Goal: Complete application form: Complete application form

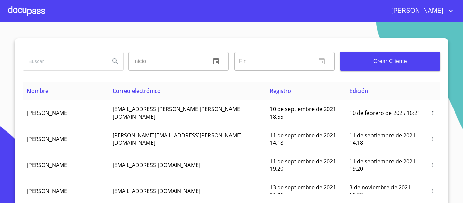
click at [392, 58] on span "Crear Cliente" at bounding box center [389, 61] width 89 height 9
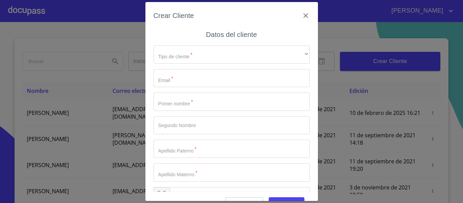
click at [187, 65] on div "Tipo de cliente   * ​ ​ Email   * ​ Primer nombre   * ​ Segundo Nombre ​ Apelli…" at bounding box center [231, 125] width 156 height 171
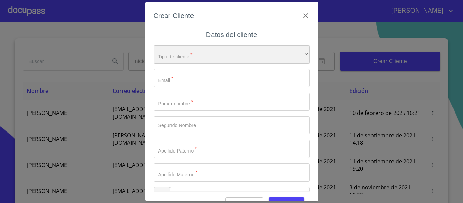
click at [189, 54] on div "​" at bounding box center [231, 54] width 156 height 18
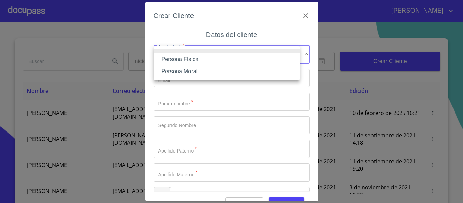
click at [183, 63] on li "Persona Física" at bounding box center [226, 59] width 146 height 12
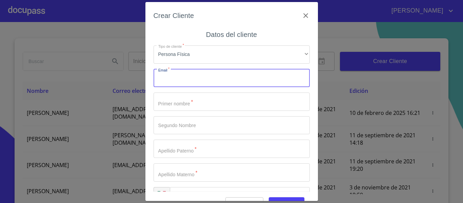
click at [182, 79] on input "Tipo de cliente   *" at bounding box center [231, 78] width 156 height 18
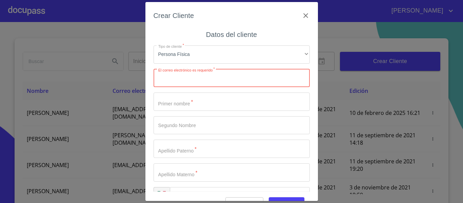
click at [185, 73] on input "Tipo de cliente   *" at bounding box center [231, 78] width 156 height 18
click at [165, 85] on input "Tipo de cliente   *" at bounding box center [231, 78] width 156 height 18
type input "G"
type input "[EMAIL_ADDRESS][DOMAIN_NAME]"
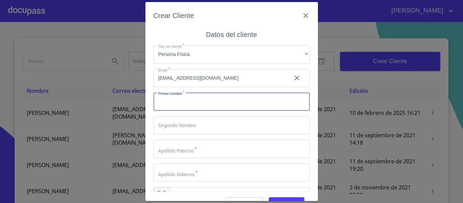
click at [169, 97] on input "Tipo de cliente   *" at bounding box center [231, 101] width 156 height 18
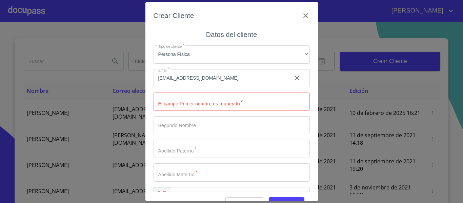
click at [174, 103] on input "Tipo de cliente   *" at bounding box center [231, 101] width 156 height 18
type input "[PERSON_NAME]"
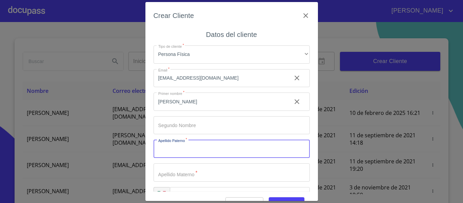
click at [174, 144] on input "Tipo de cliente   *" at bounding box center [231, 149] width 156 height 18
type input "[PERSON_NAME]"
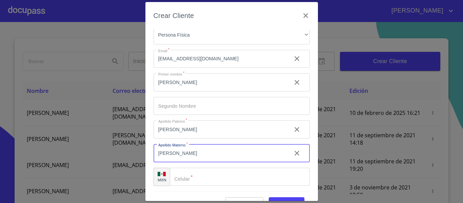
scroll to position [17, 0]
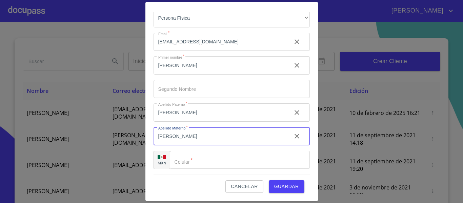
type input "[PERSON_NAME]"
click at [193, 155] on input "Tipo de cliente   *" at bounding box center [240, 160] width 140 height 18
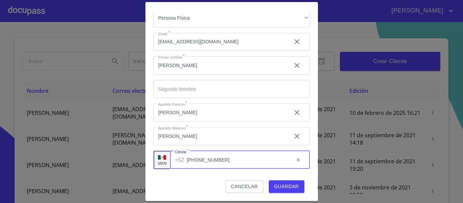
type input "[PHONE_NUMBER]"
click at [274, 188] on span "Guardar" at bounding box center [286, 186] width 25 height 8
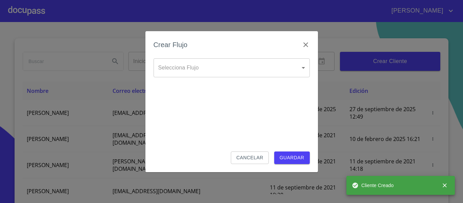
click at [236, 66] on body "[PERSON_NAME] ​ Fin ​ Crear Cliente Nombre Correo electrónico Registro Edición …" at bounding box center [231, 101] width 463 height 203
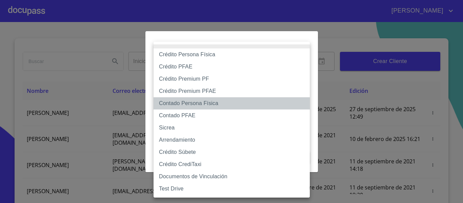
click at [182, 105] on li "Contado Persona Física" at bounding box center [231, 103] width 156 height 12
type input "60bf975b0d9865ccc2471536"
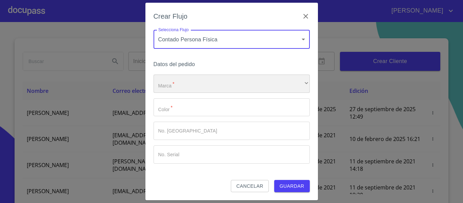
click at [191, 88] on div "​" at bounding box center [231, 84] width 156 height 18
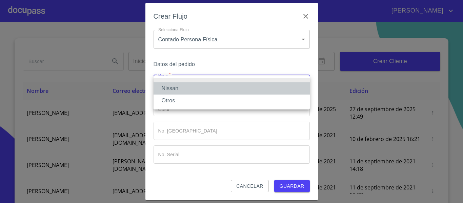
click at [180, 91] on li "Nissan" at bounding box center [231, 88] width 156 height 12
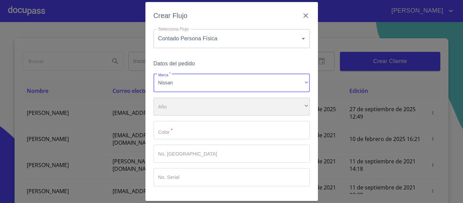
click at [174, 110] on div "​" at bounding box center [231, 107] width 156 height 18
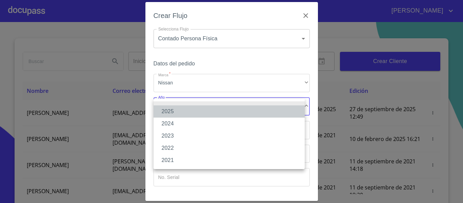
click at [173, 112] on li "2025" at bounding box center [228, 111] width 151 height 12
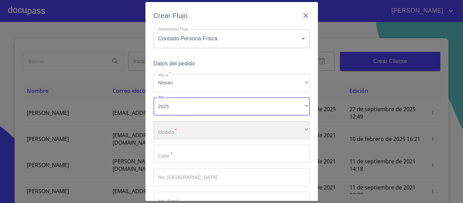
click at [179, 129] on div "​" at bounding box center [231, 130] width 156 height 18
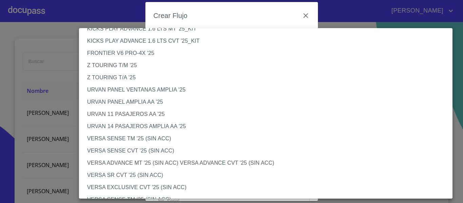
scroll to position [169, 0]
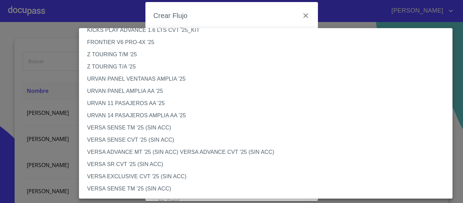
click at [111, 93] on li "URVAN PANEL AMPLIA AA '25" at bounding box center [268, 91] width 378 height 12
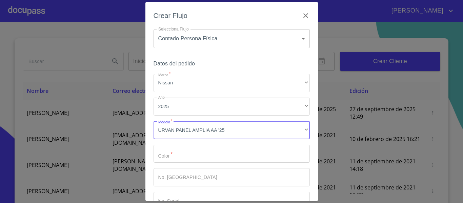
click at [190, 151] on input "Marca   *" at bounding box center [231, 154] width 156 height 18
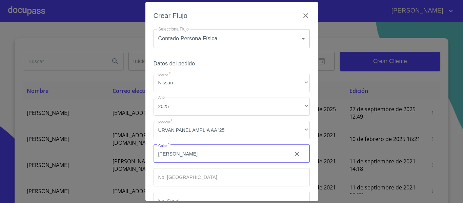
scroll to position [46, 0]
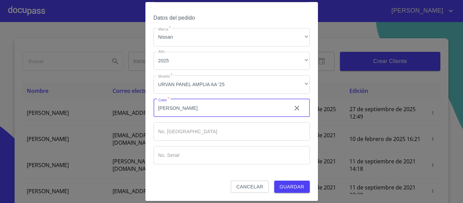
type input "[PERSON_NAME]"
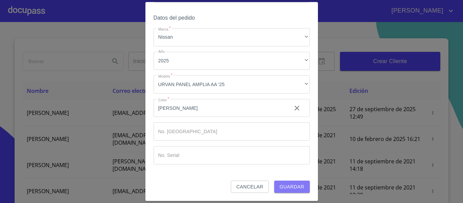
click at [282, 189] on span "Guardar" at bounding box center [291, 187] width 25 height 8
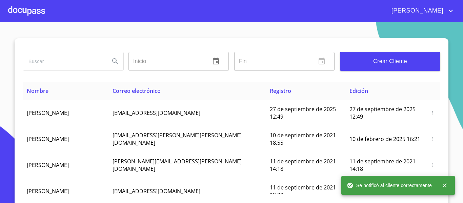
click at [31, 17] on div at bounding box center [26, 11] width 37 height 22
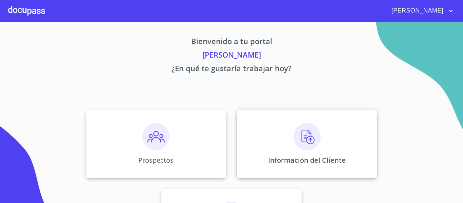
click at [268, 167] on div "Información del Cliente" at bounding box center [307, 144] width 140 height 68
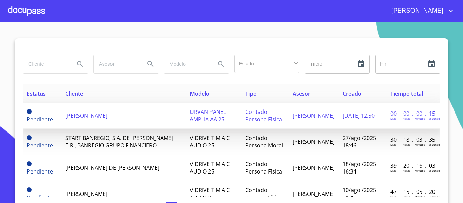
click at [82, 110] on td "[PERSON_NAME]" at bounding box center [123, 116] width 124 height 26
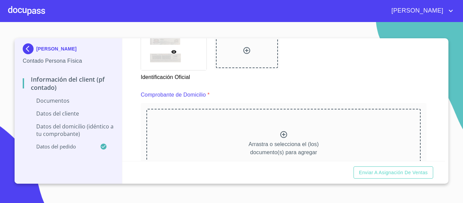
scroll to position [343, 0]
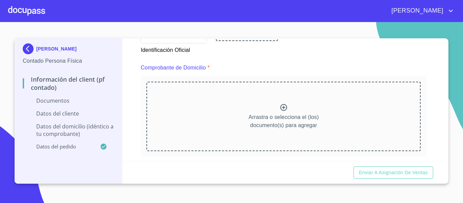
click at [313, 59] on div "Documento de identificación.   * INE ​ Identificación Oficial * Identificación …" at bounding box center [283, 57] width 285 height 620
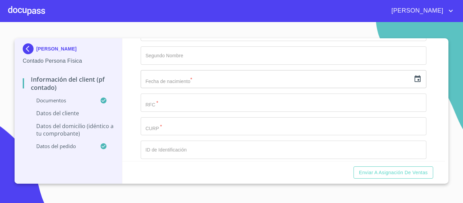
scroll to position [1316, 0]
click at [413, 80] on icon "button" at bounding box center [417, 76] width 8 height 8
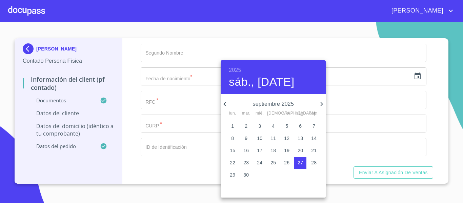
click at [426, 89] on div at bounding box center [231, 101] width 463 height 203
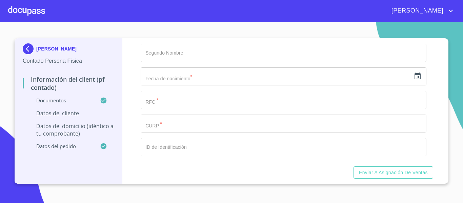
click at [414, 79] on icon "button" at bounding box center [417, 75] width 6 height 7
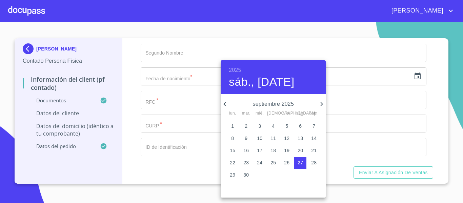
click at [237, 70] on h6 "2025" at bounding box center [235, 69] width 12 height 9
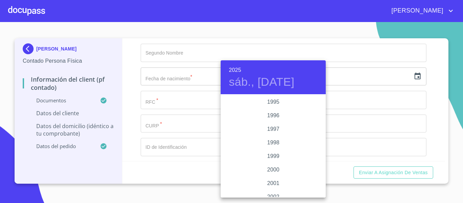
scroll to position [989, 0]
click at [267, 185] on div "2004" at bounding box center [272, 183] width 105 height 14
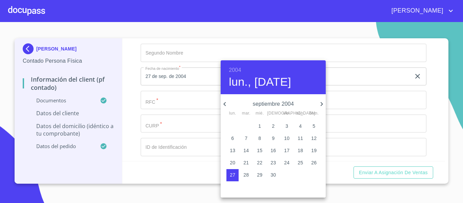
click at [224, 102] on icon "button" at bounding box center [224, 104] width 8 height 8
click at [233, 151] on p "10" at bounding box center [232, 150] width 5 height 7
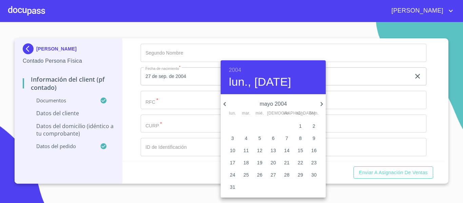
type input "10 de may. de 2004"
click at [128, 94] on div at bounding box center [231, 101] width 463 height 203
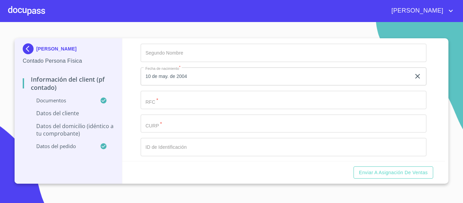
click at [170, 109] on input "Documento de identificación.   *" at bounding box center [283, 100] width 285 height 18
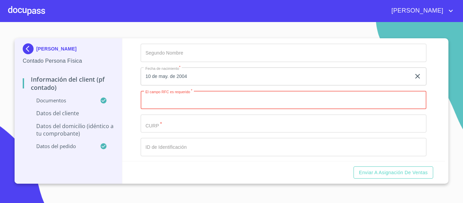
click at [175, 109] on input "Documento de identificación.   *" at bounding box center [283, 100] width 285 height 18
paste input "VIVG040510PP1"
type input "VIVG040510PP1"
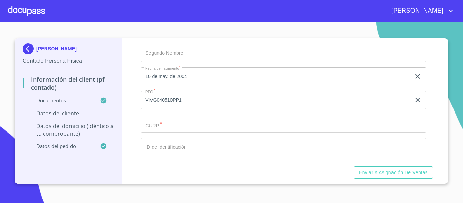
click at [160, 133] on input "Documento de identificación.   *" at bounding box center [283, 123] width 285 height 18
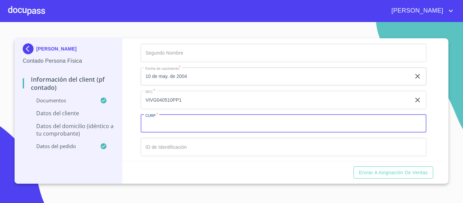
paste input "VIVG040510HJCLLNA0"
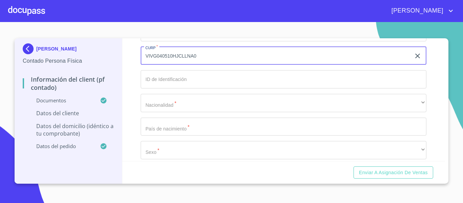
type input "VIVG040510HJCLLNA0"
click at [169, 85] on input "Documento de identificación.   *" at bounding box center [283, 79] width 285 height 18
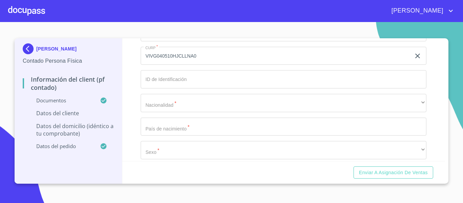
click at [159, 83] on input "Documento de identificación.   *" at bounding box center [283, 79] width 285 height 18
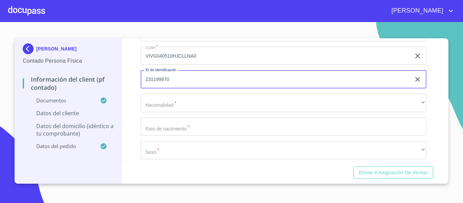
type input "231199970"
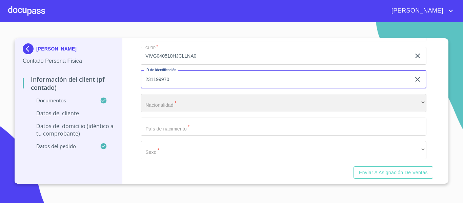
click at [176, 112] on div "​" at bounding box center [283, 103] width 285 height 18
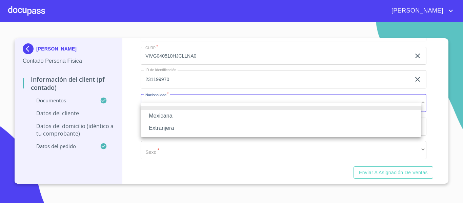
click at [176, 117] on li "Mexicana" at bounding box center [281, 116] width 280 height 12
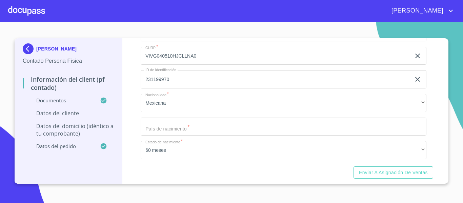
scroll to position [1451, 0]
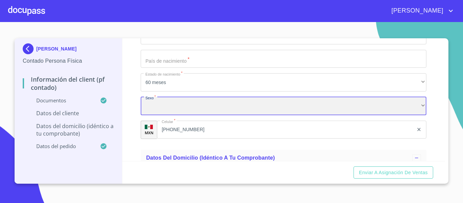
click at [201, 108] on div "​" at bounding box center [283, 106] width 285 height 18
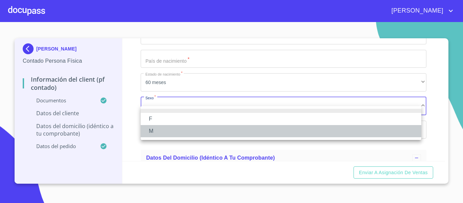
click at [148, 131] on li "M" at bounding box center [281, 131] width 280 height 12
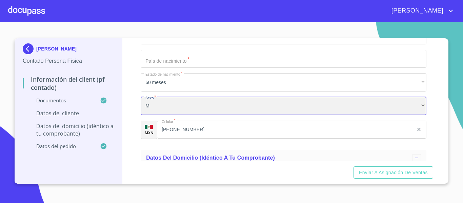
scroll to position [1519, 0]
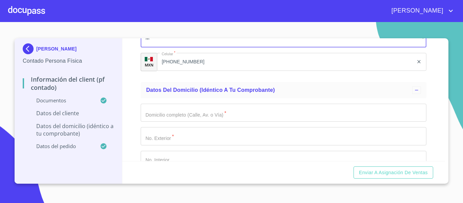
click at [163, 120] on input "Documento de identificación.   *" at bounding box center [283, 113] width 285 height 18
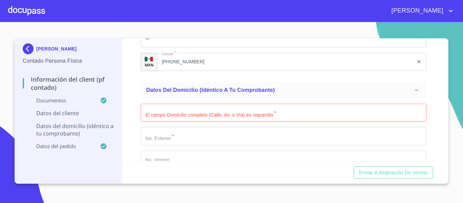
click at [176, 122] on input "Documento de identificación.   *" at bounding box center [283, 113] width 285 height 18
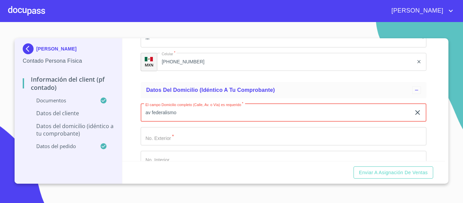
type input "av federalismo"
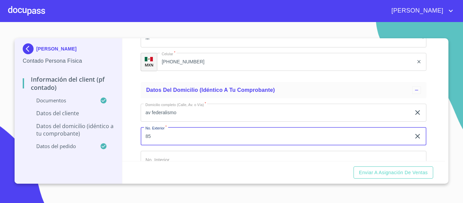
type input "85"
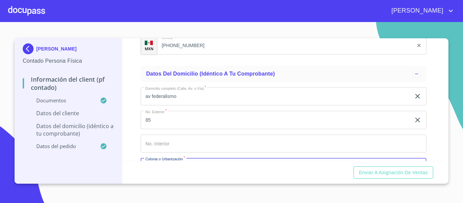
scroll to position [1611, 0]
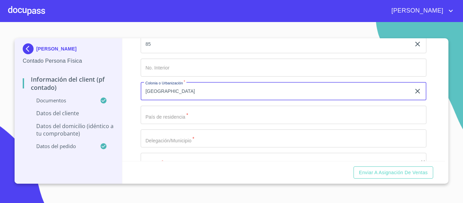
type input "[GEOGRAPHIC_DATA]"
click at [176, 123] on input "Documento de identificación.   *" at bounding box center [283, 115] width 285 height 18
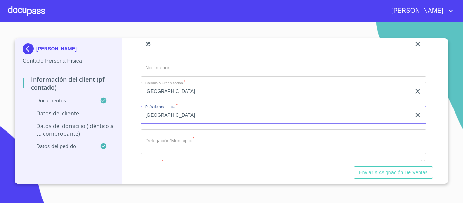
type input "[GEOGRAPHIC_DATA]"
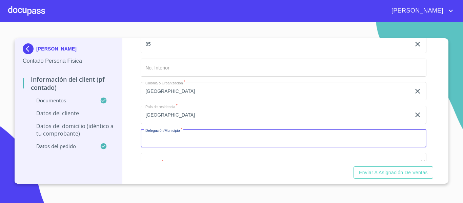
click at [167, 148] on input "Documento de identificación.   *" at bounding box center [283, 138] width 285 height 18
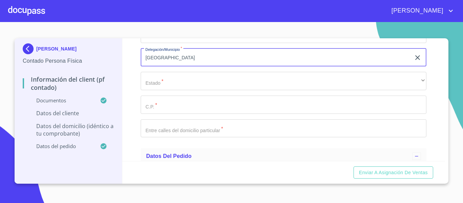
scroll to position [1713, 0]
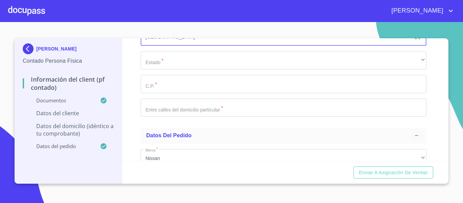
type input "[GEOGRAPHIC_DATA]"
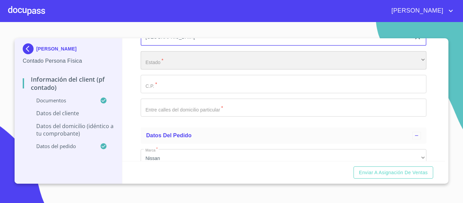
click at [161, 69] on div "​" at bounding box center [283, 60] width 285 height 18
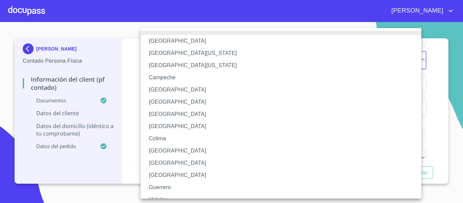
scroll to position [34, 0]
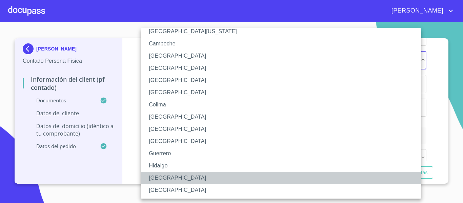
click at [154, 177] on li "[GEOGRAPHIC_DATA]" at bounding box center [283, 178] width 285 height 12
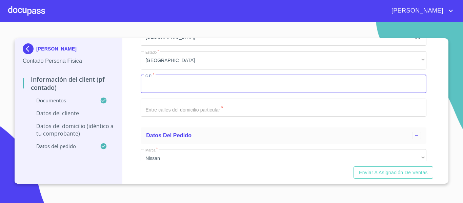
click at [168, 93] on input "Documento de identificación.   *" at bounding box center [283, 84] width 285 height 18
type input "44100"
click at [166, 117] on input "Documento de identificación.   *" at bounding box center [283, 108] width 285 height 18
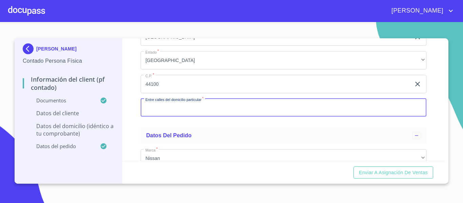
click at [153, 117] on input "Documento de identificación.   *" at bounding box center [283, 108] width 285 height 18
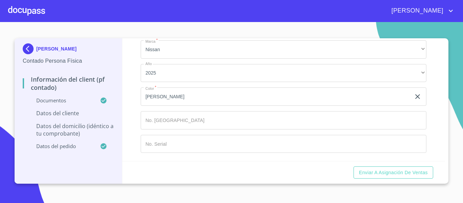
scroll to position [1830, 0]
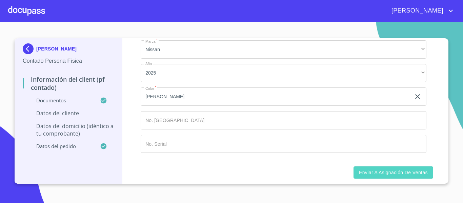
type input "[PERSON_NAME] Y [PERSON_NAME]"
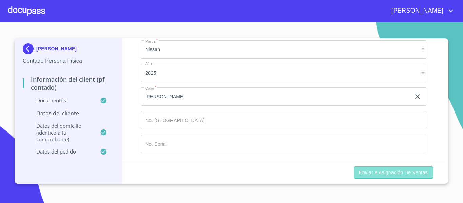
click at [362, 172] on span "Enviar a Asignación de Ventas" at bounding box center [393, 172] width 69 height 8
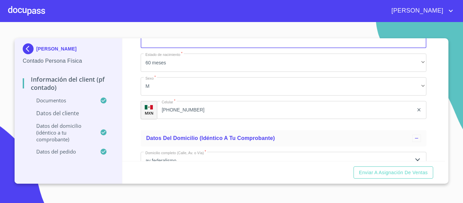
click at [179, 48] on input "Documento de identificación.   *" at bounding box center [283, 39] width 285 height 18
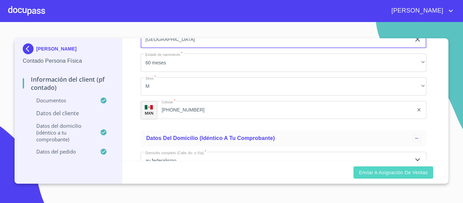
type input "[GEOGRAPHIC_DATA]"
click at [385, 175] on span "Enviar a Asignación de Ventas" at bounding box center [393, 172] width 69 height 8
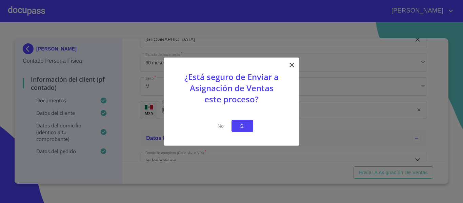
click at [238, 127] on span "Si" at bounding box center [242, 126] width 11 height 8
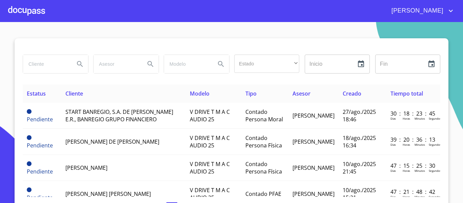
click at [20, 16] on div at bounding box center [26, 11] width 37 height 22
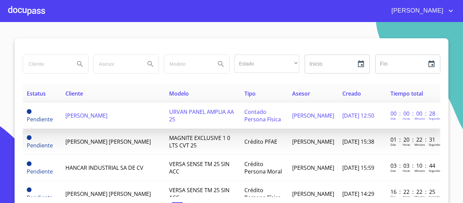
click at [103, 120] on td "[PERSON_NAME]" at bounding box center [112, 116] width 103 height 26
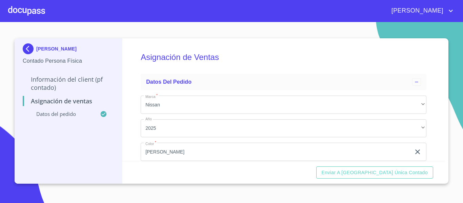
scroll to position [57, 0]
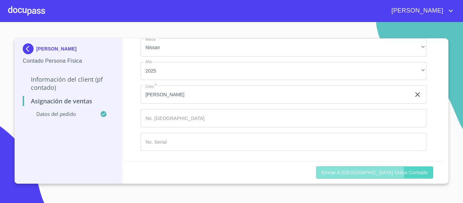
click at [377, 174] on span "Enviar a [GEOGRAPHIC_DATA] única contado" at bounding box center [374, 172] width 106 height 8
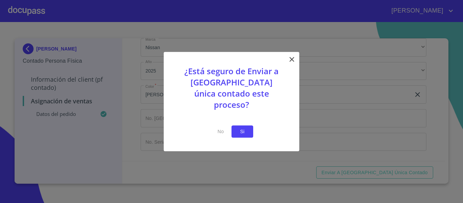
click at [236, 127] on button "Si" at bounding box center [242, 131] width 22 height 13
